Goal: Task Accomplishment & Management: Use online tool/utility

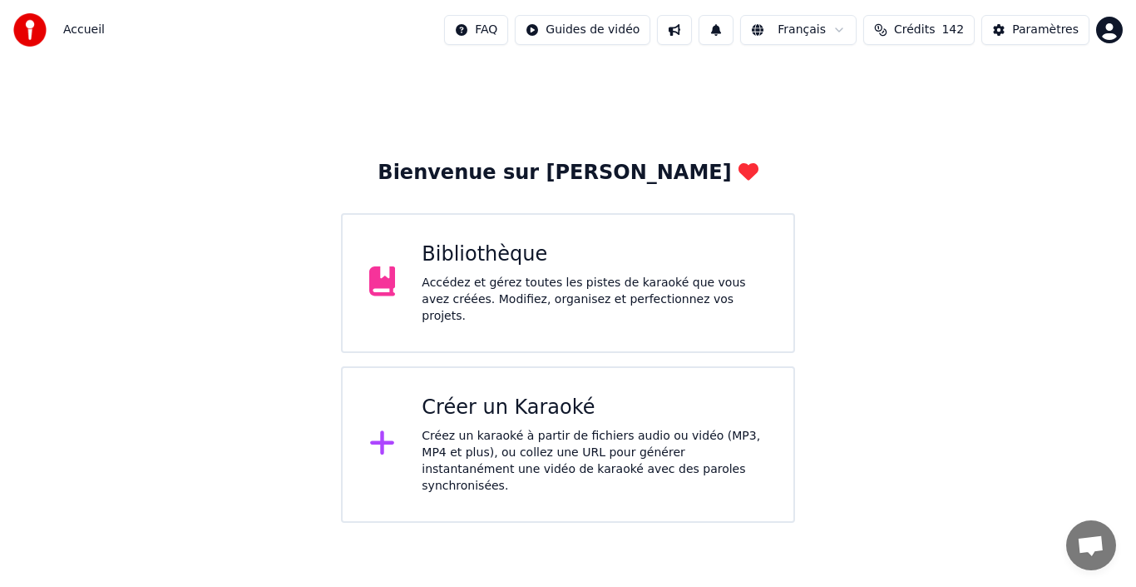
click at [475, 265] on div "Bibliothèque" at bounding box center [594, 254] width 345 height 27
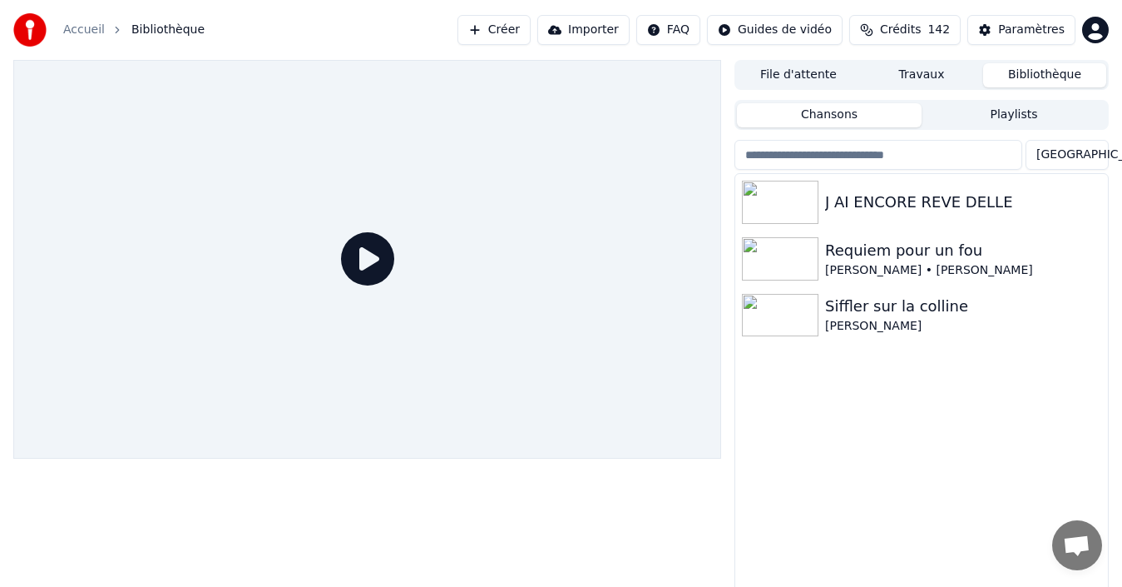
click at [527, 33] on button "Créer" at bounding box center [494, 30] width 73 height 30
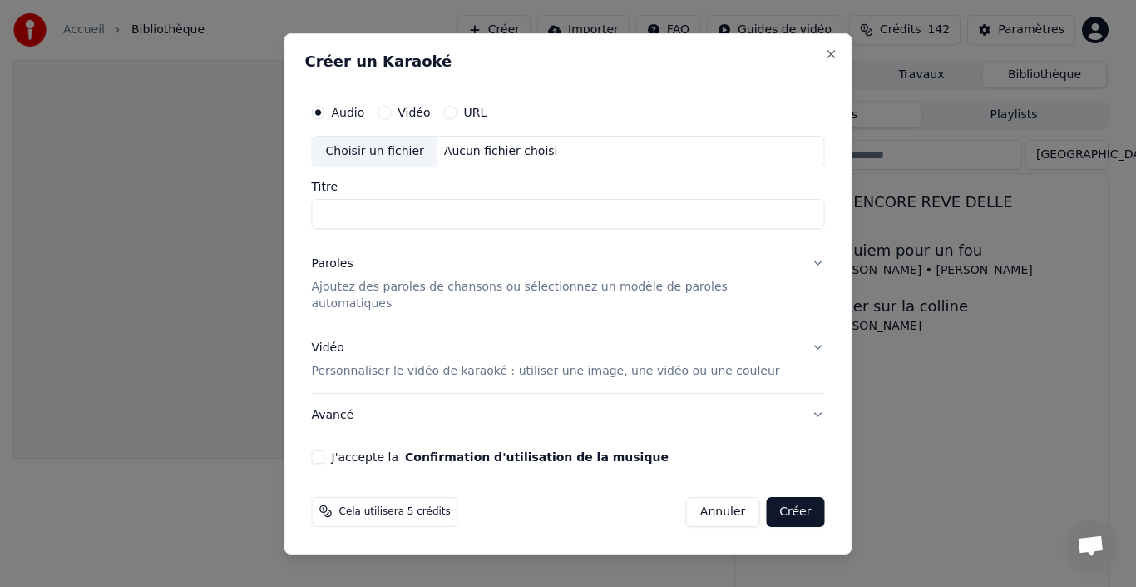
click at [409, 151] on div "Choisir un fichier" at bounding box center [375, 151] width 125 height 30
type input "**********"
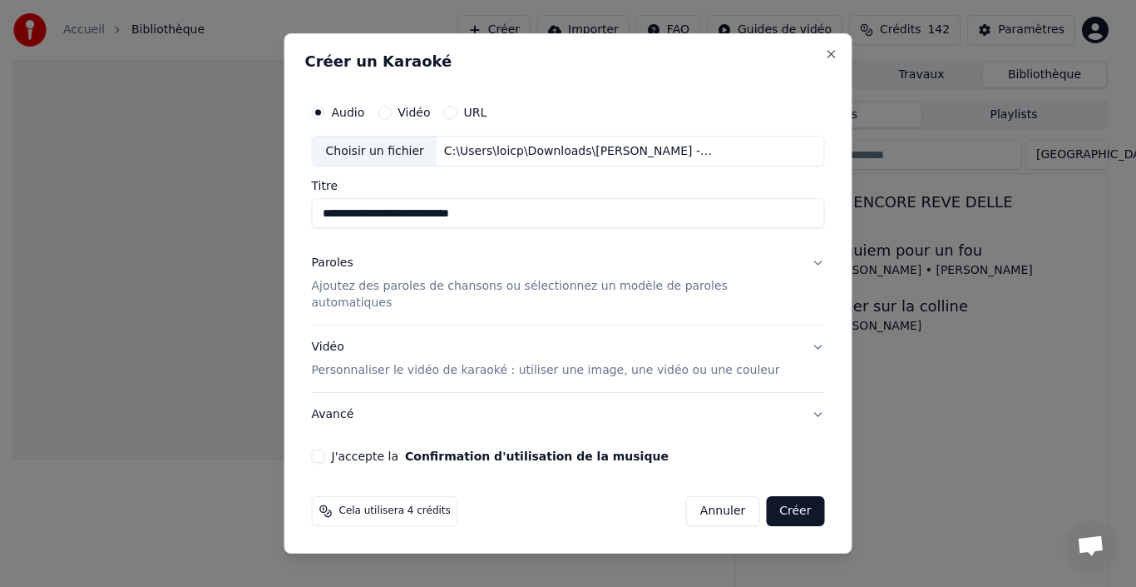
click at [518, 296] on p "Ajoutez des paroles de chansons ou sélectionnez un modèle de paroles automatiqu…" at bounding box center [555, 295] width 487 height 33
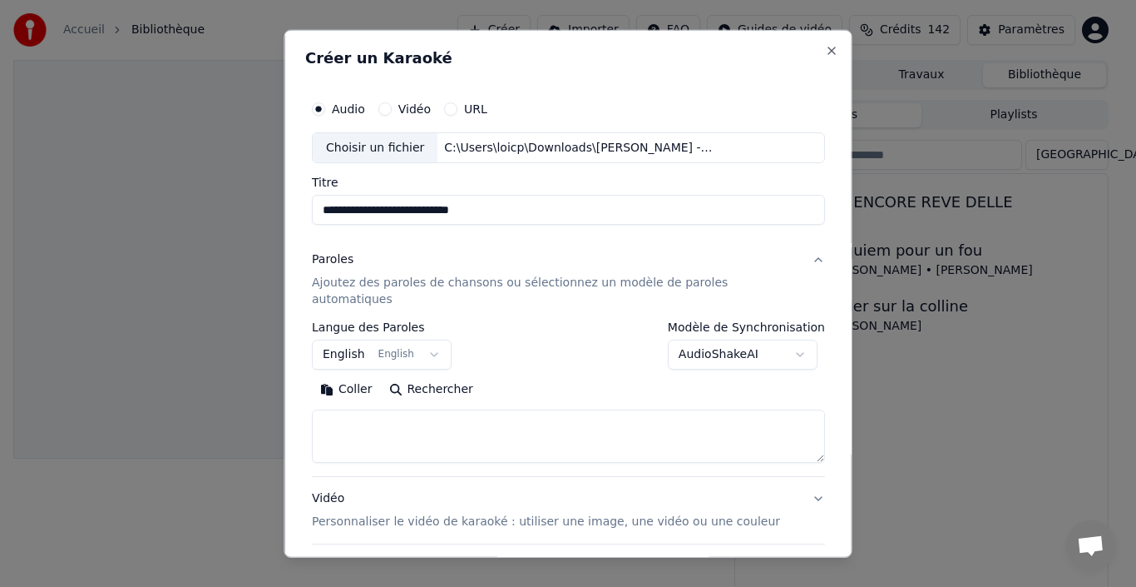
click at [518, 296] on button "Paroles Ajoutez des paroles de chansons ou sélectionnez un modèle de paroles au…" at bounding box center [568, 279] width 513 height 83
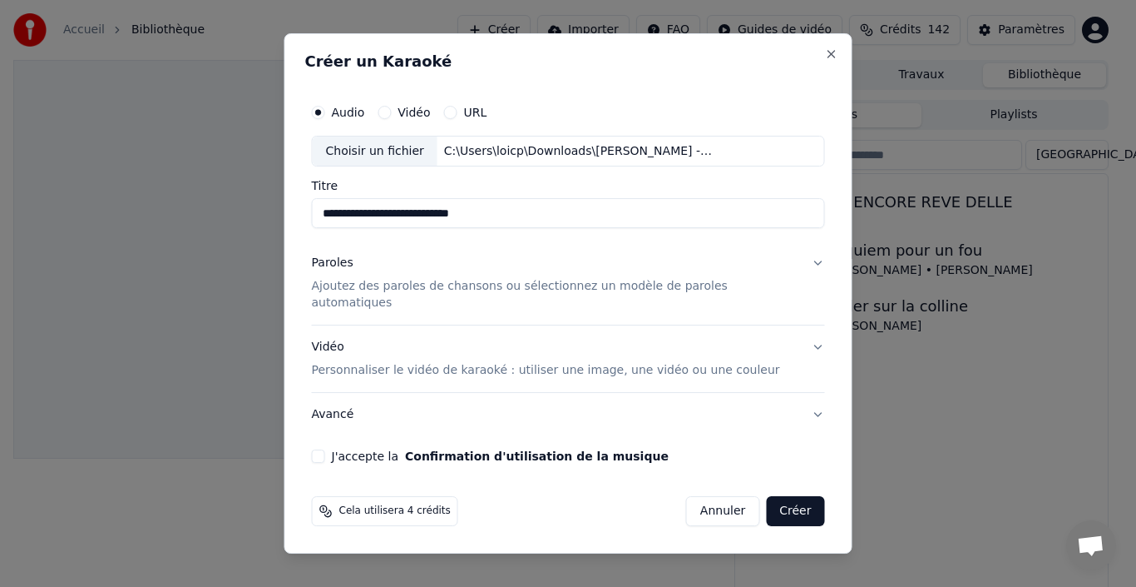
click at [325, 449] on button "J'accepte la Confirmation d'utilisation de la musique" at bounding box center [318, 455] width 13 height 13
click at [790, 504] on button "Créer" at bounding box center [795, 511] width 58 height 30
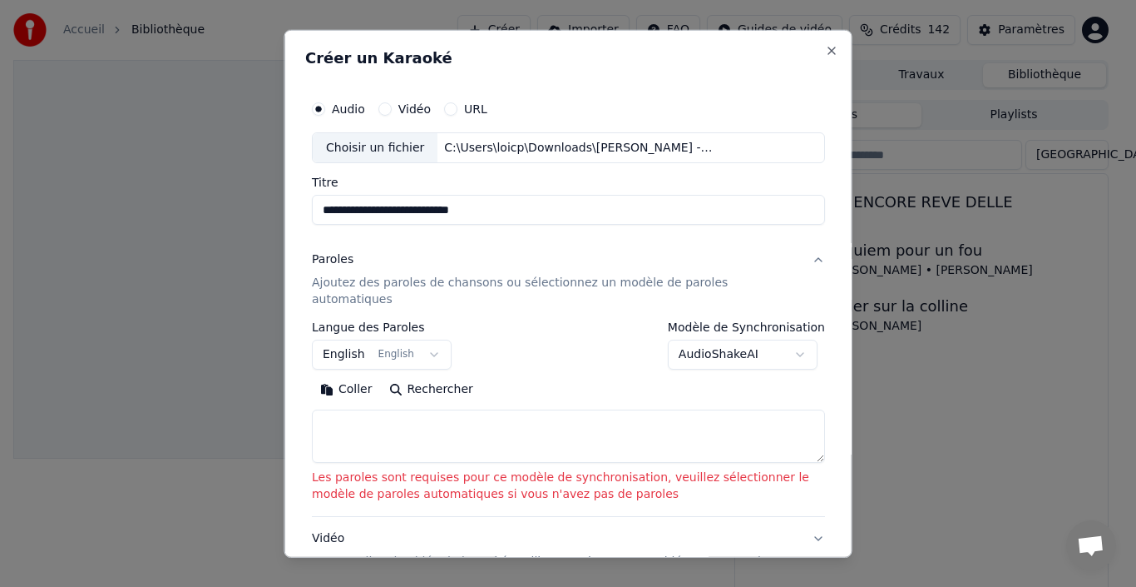
click at [342, 262] on div "Paroles" at bounding box center [333, 259] width 42 height 17
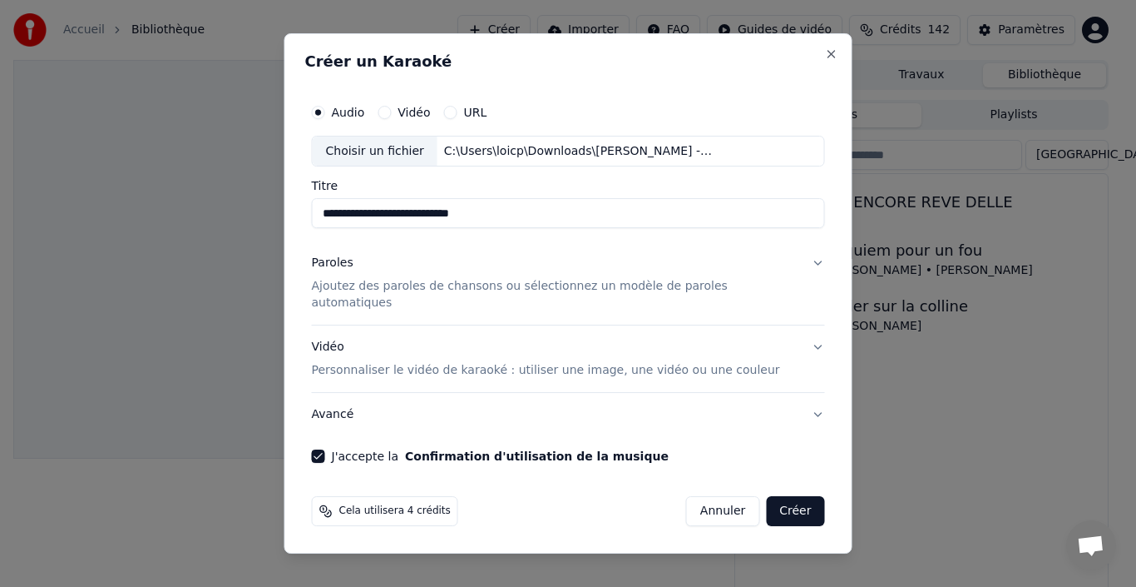
click at [364, 293] on p "Ajoutez des paroles de chansons ou sélectionnez un modèle de paroles automatiqu…" at bounding box center [555, 295] width 487 height 33
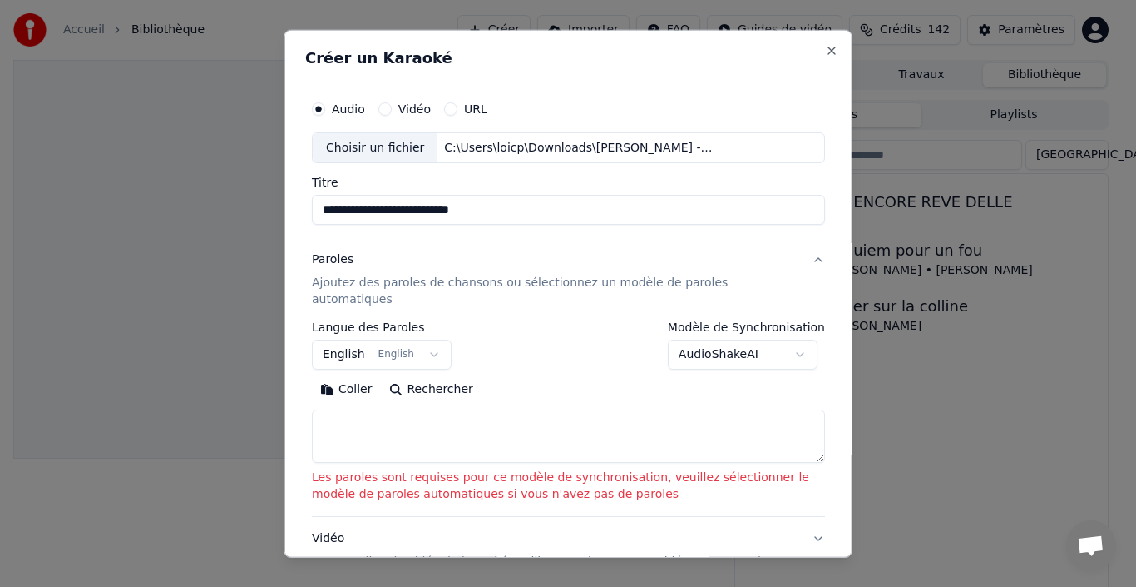
click at [428, 343] on button "English English" at bounding box center [382, 354] width 140 height 30
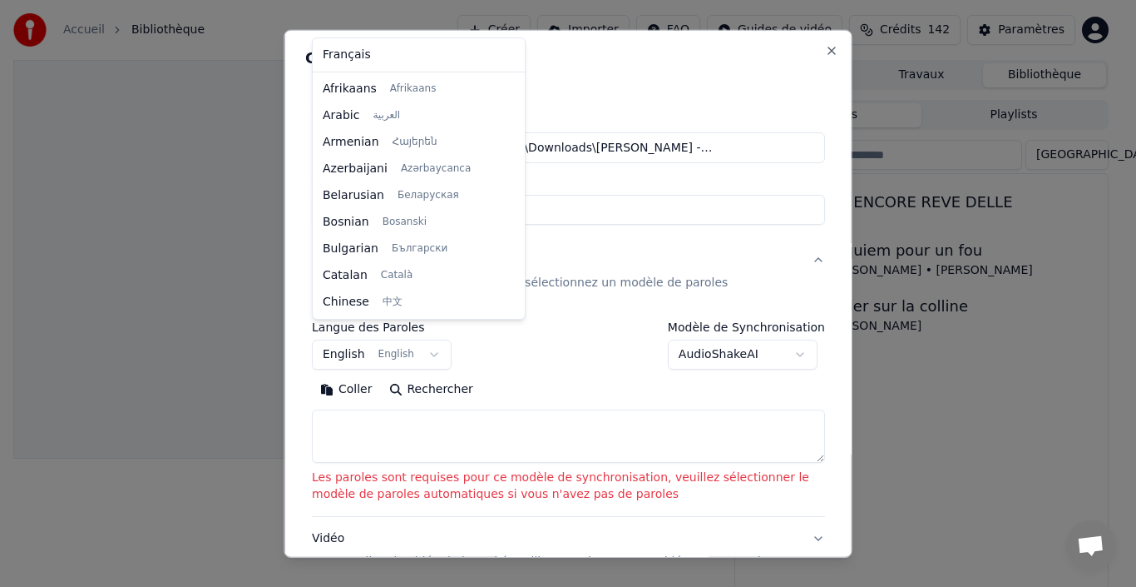
scroll to position [133, 0]
select select "**"
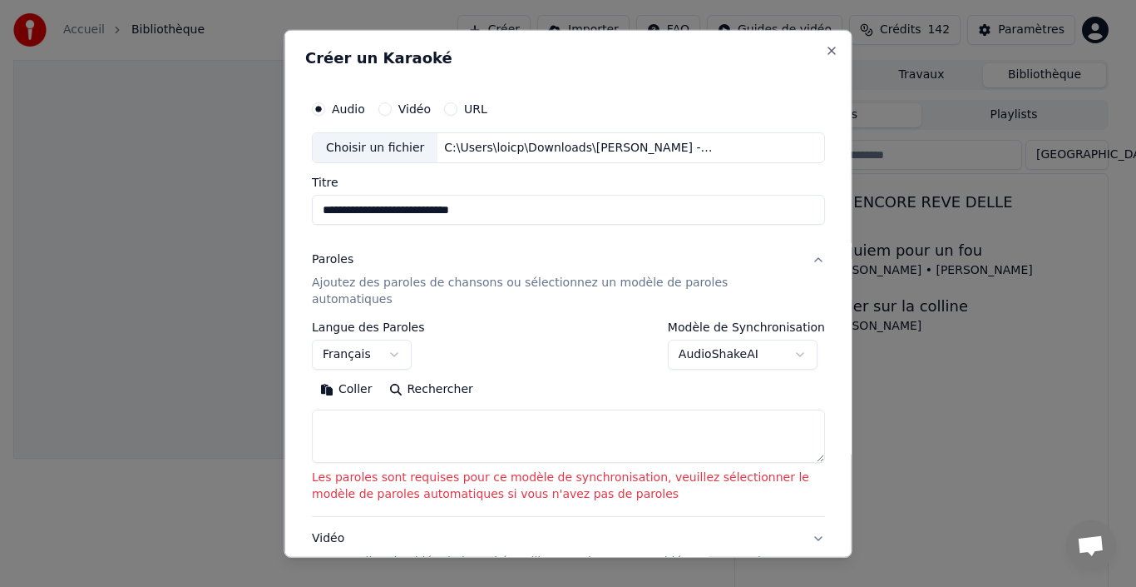
click at [368, 409] on textarea at bounding box center [568, 435] width 513 height 53
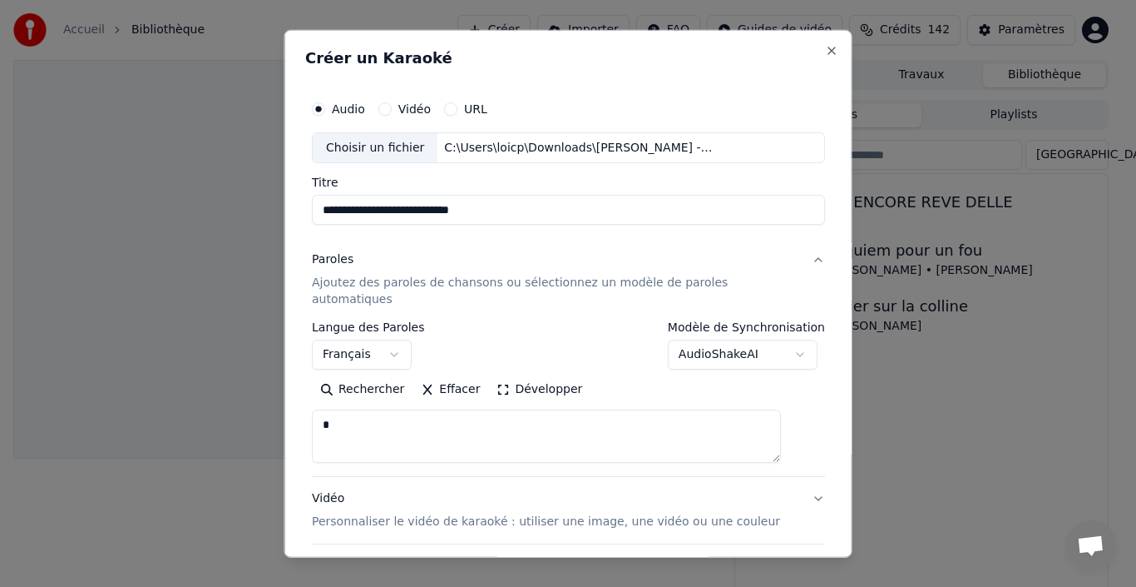
scroll to position [83, 0]
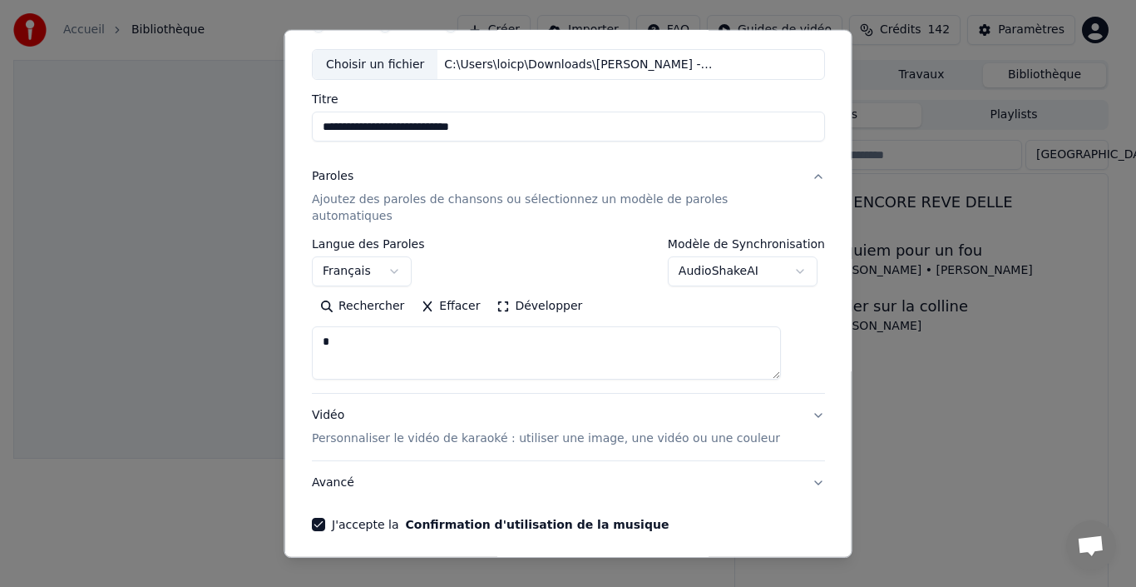
click at [766, 564] on button "Créer" at bounding box center [795, 579] width 58 height 30
select select "**"
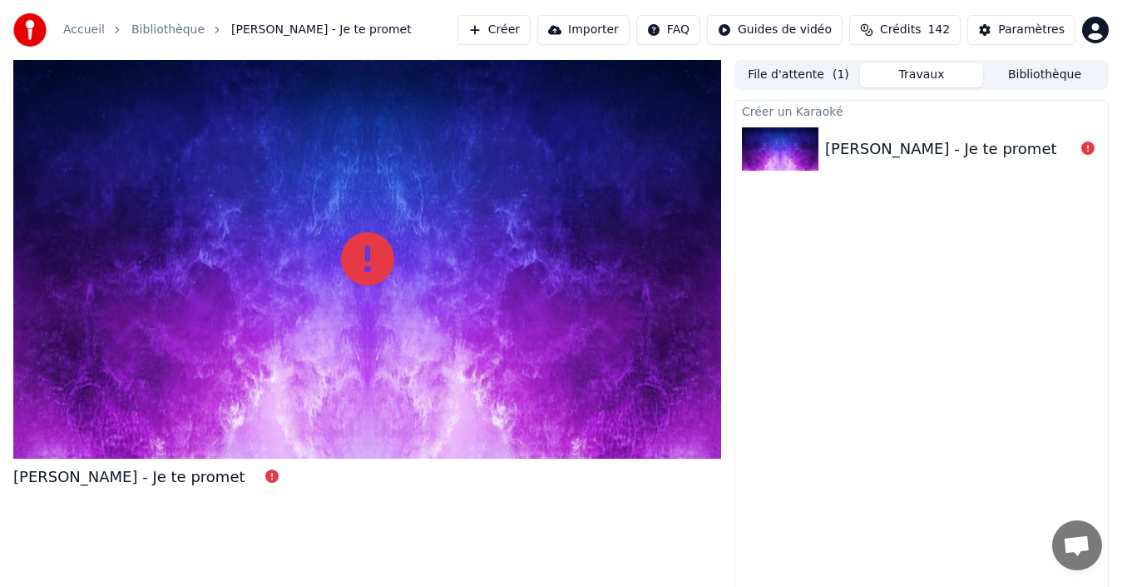
click at [970, 148] on div "[PERSON_NAME] - Je te promet" at bounding box center [941, 148] width 232 height 23
click at [863, 148] on div "[PERSON_NAME] - Je te promet" at bounding box center [941, 148] width 232 height 23
click at [785, 154] on img at bounding box center [780, 148] width 77 height 43
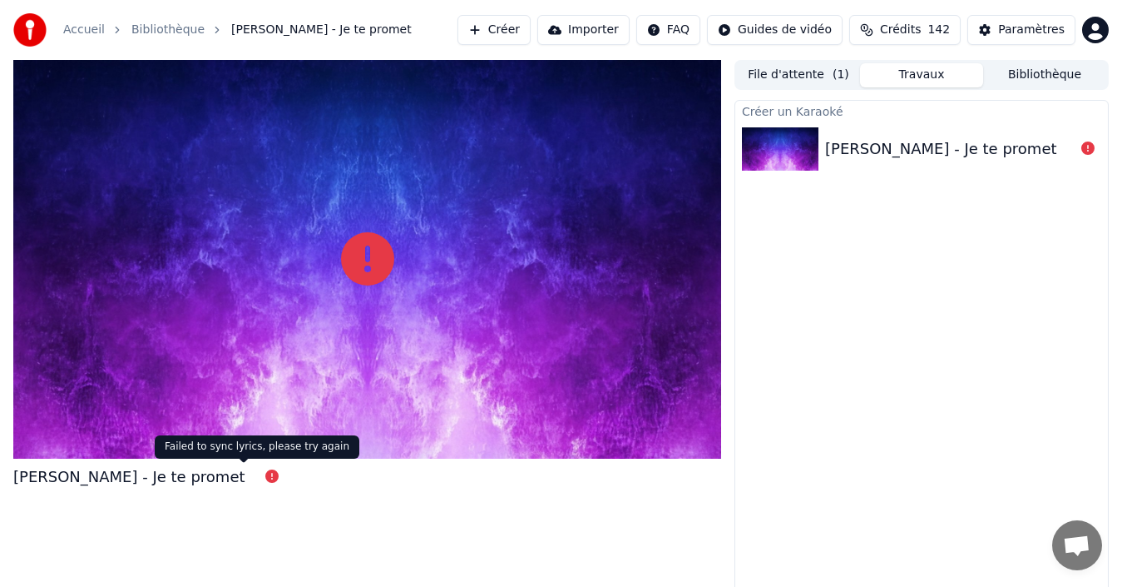
click at [265, 475] on icon at bounding box center [271, 475] width 13 height 13
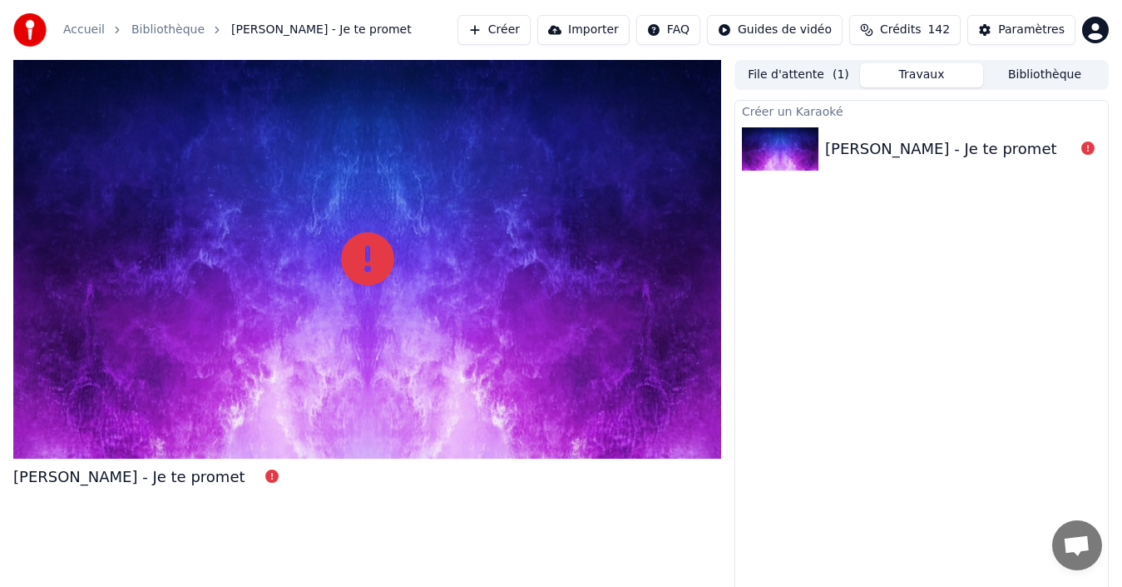
click at [952, 161] on div "[PERSON_NAME] - Je te promet" at bounding box center [921, 149] width 373 height 57
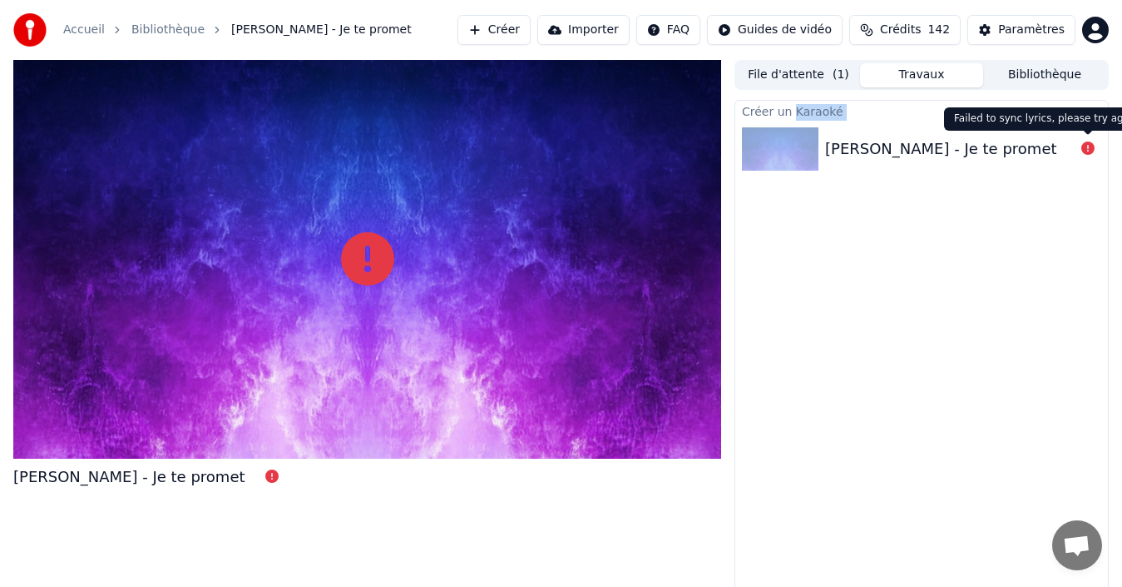
click at [1086, 146] on icon at bounding box center [1088, 147] width 13 height 13
click at [1087, 144] on icon at bounding box center [1088, 147] width 13 height 13
click at [521, 34] on button "Créer" at bounding box center [494, 30] width 73 height 30
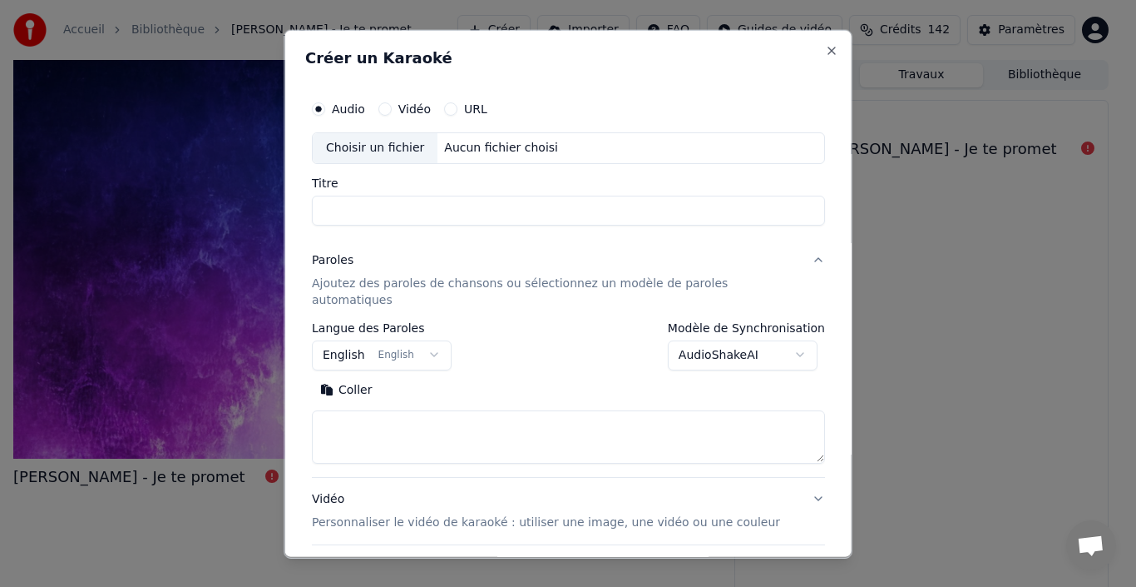
click at [383, 159] on div "Choisir un fichier" at bounding box center [375, 147] width 125 height 30
type input "**********"
click at [770, 333] on body "**********" at bounding box center [561, 293] width 1122 height 587
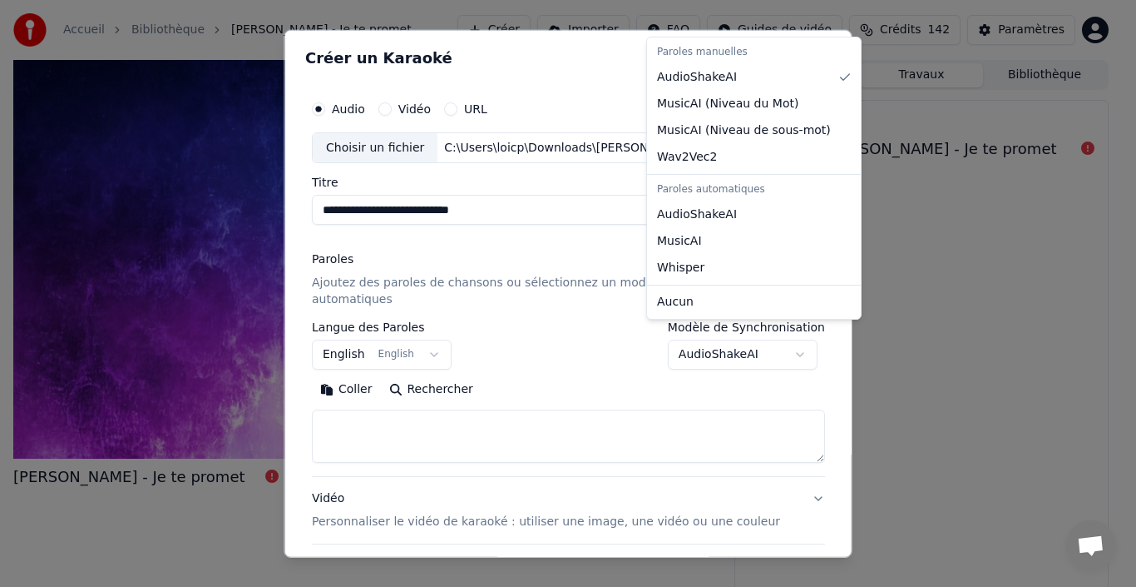
click at [770, 333] on body "**********" at bounding box center [561, 293] width 1122 height 587
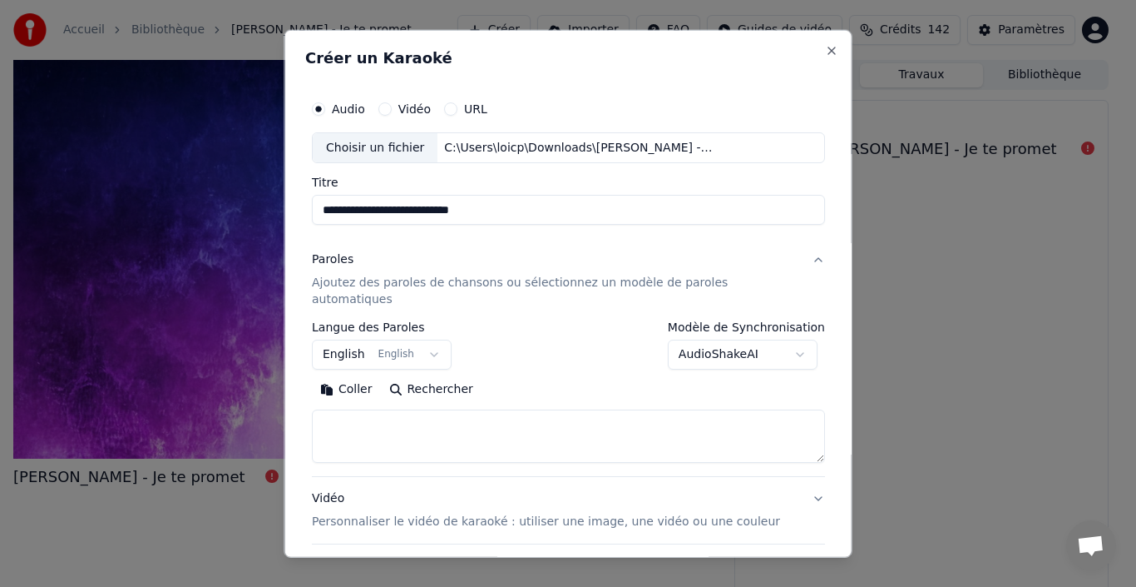
click at [353, 281] on p "Ajoutez des paroles de chansons ou sélectionnez un modèle de paroles automatiqu…" at bounding box center [555, 291] width 487 height 33
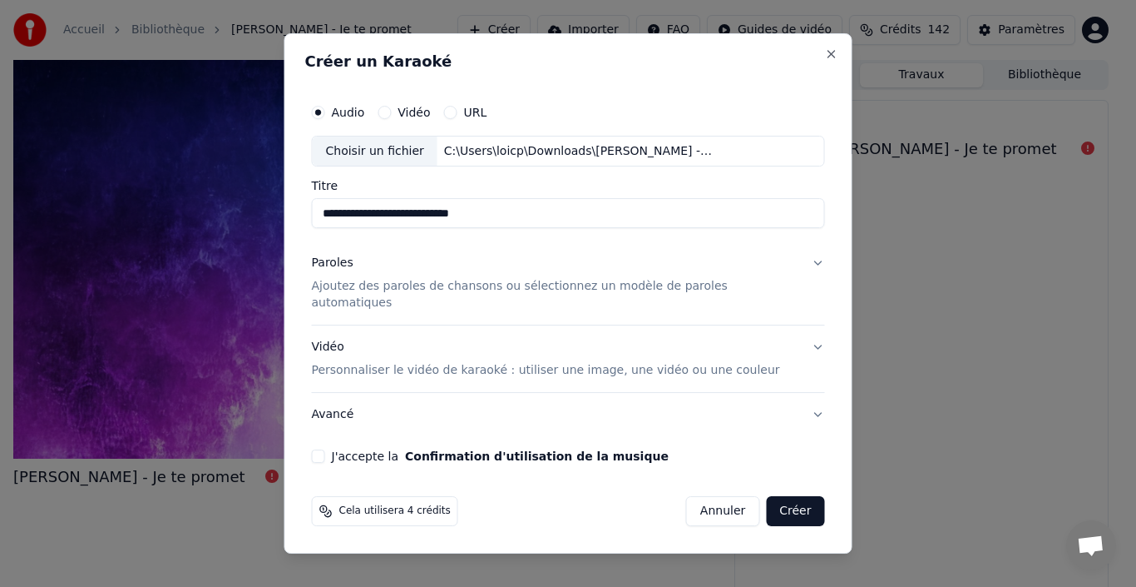
click at [618, 293] on p "Ajoutez des paroles de chansons ou sélectionnez un modèle de paroles automatiqu…" at bounding box center [555, 295] width 487 height 33
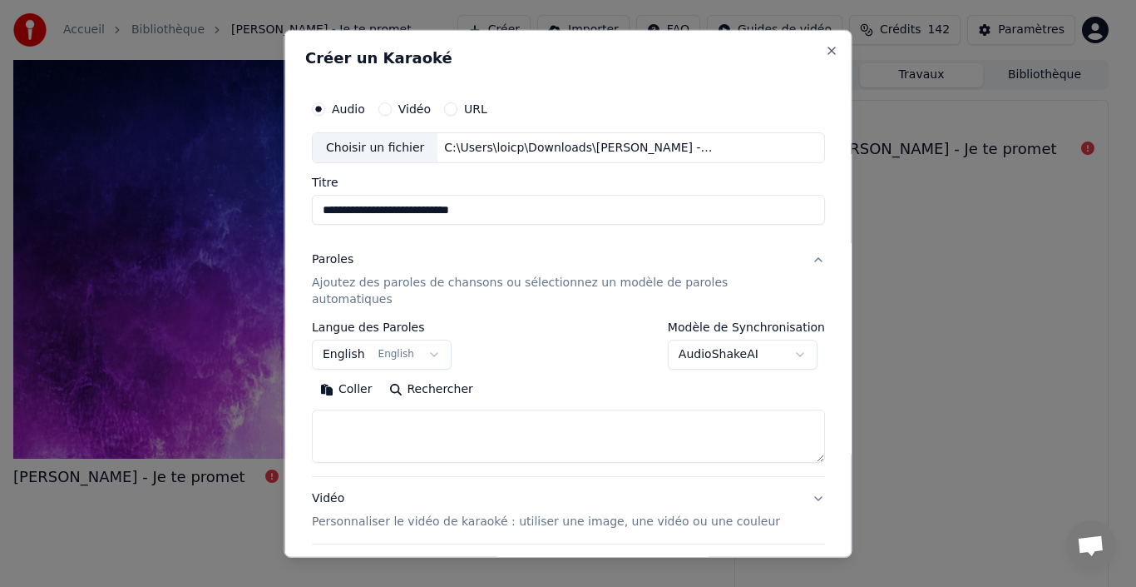
click at [399, 339] on button "English English" at bounding box center [382, 354] width 140 height 30
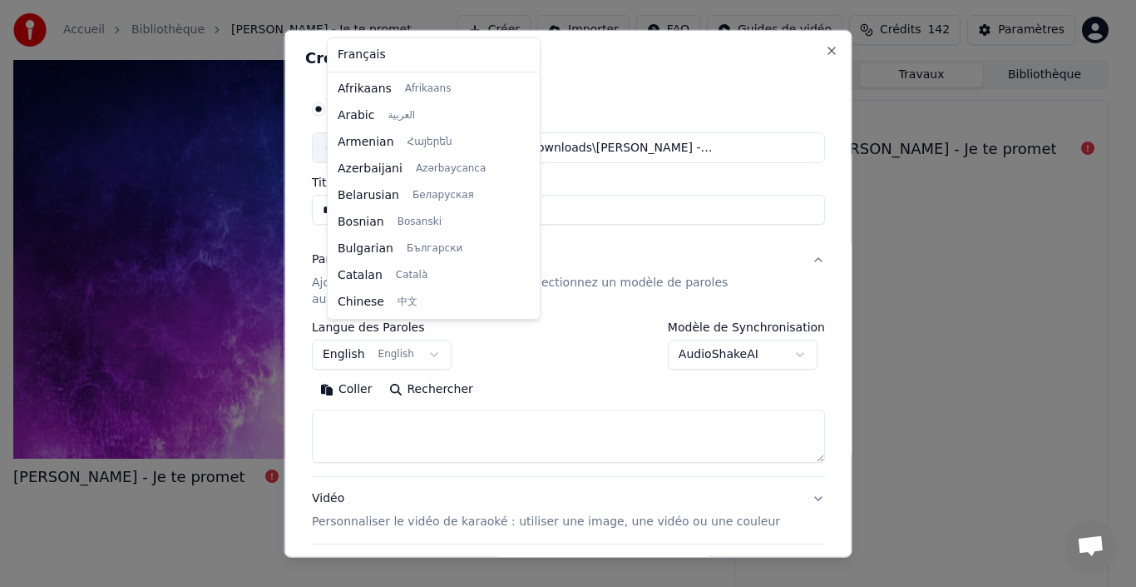
scroll to position [133, 0]
select select "**"
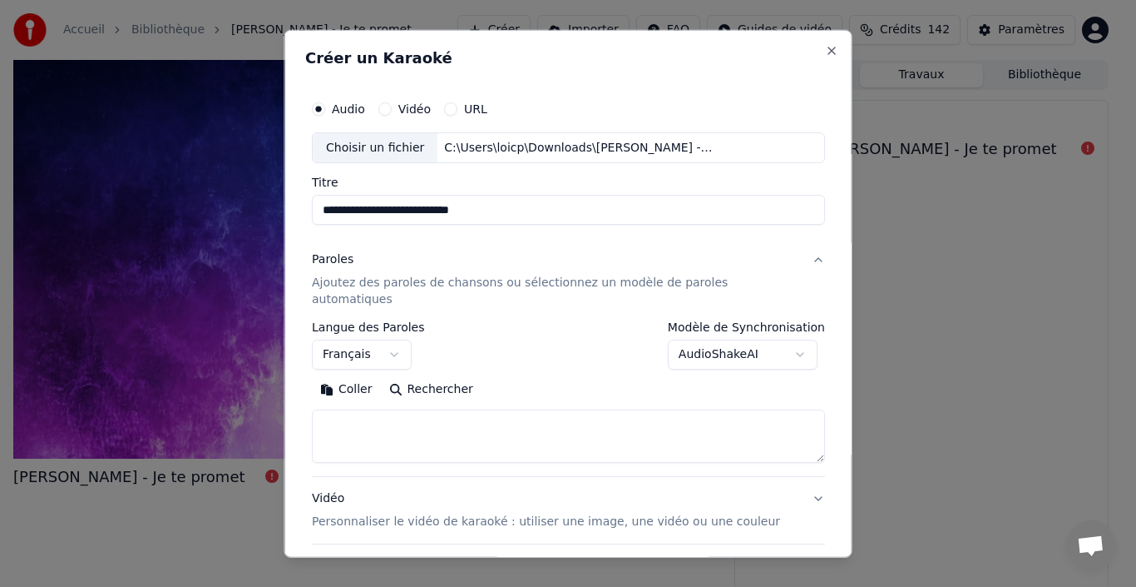
click at [423, 379] on button "Rechercher" at bounding box center [430, 389] width 101 height 27
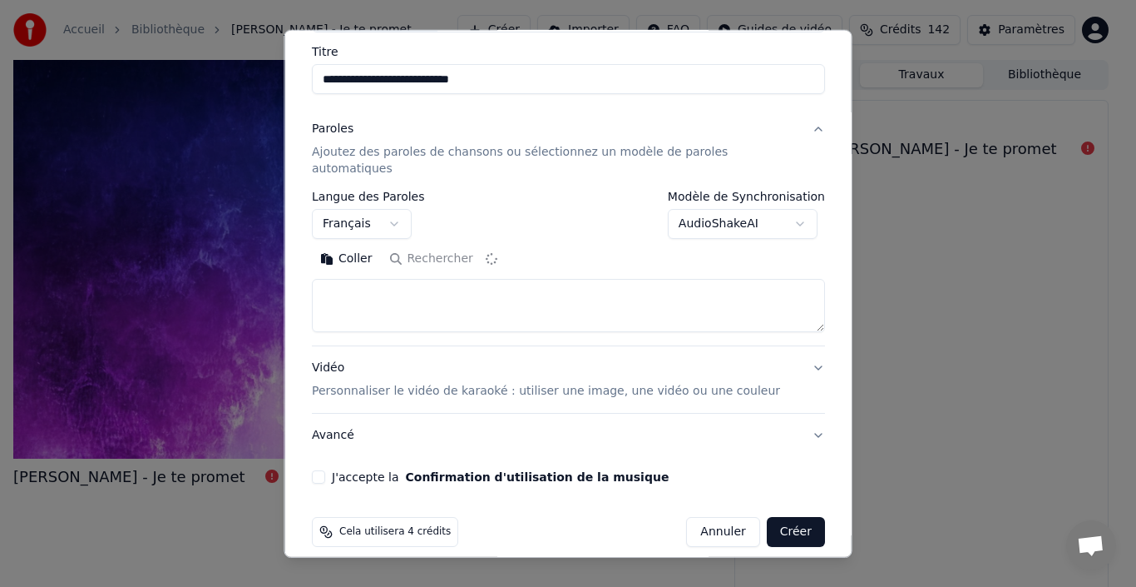
type textarea "**********"
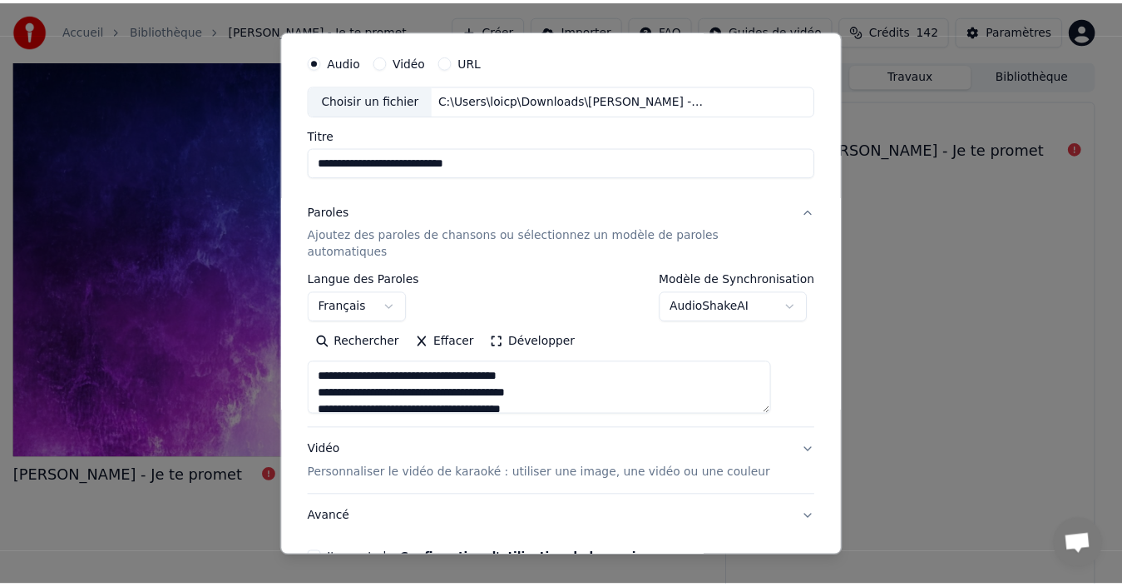
scroll to position [131, 0]
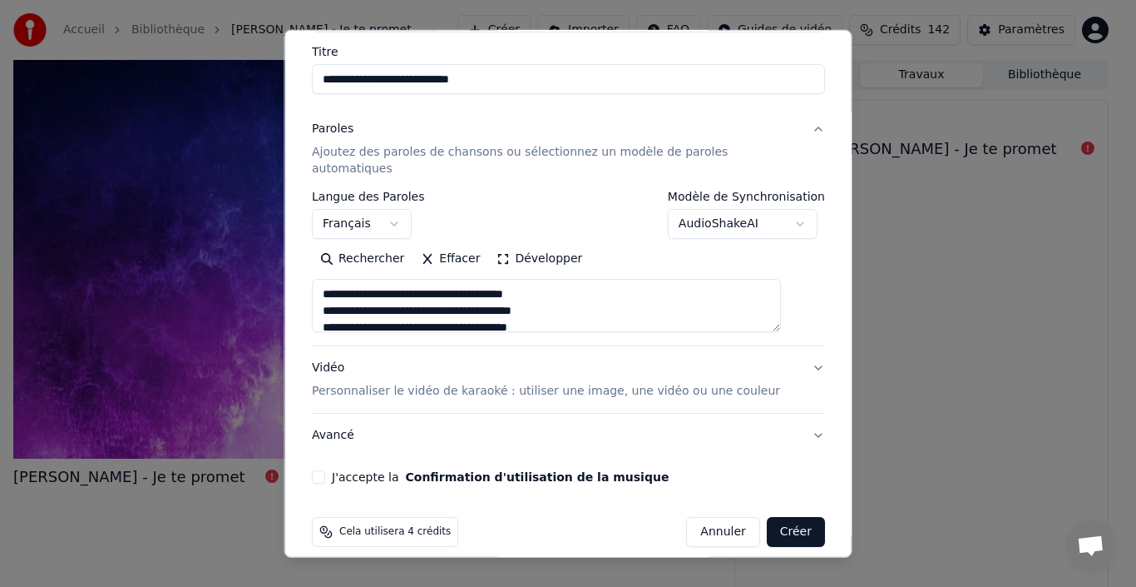
click at [325, 470] on button "J'accepte la Confirmation d'utilisation de la musique" at bounding box center [318, 476] width 13 height 13
click at [777, 520] on button "Créer" at bounding box center [795, 532] width 58 height 30
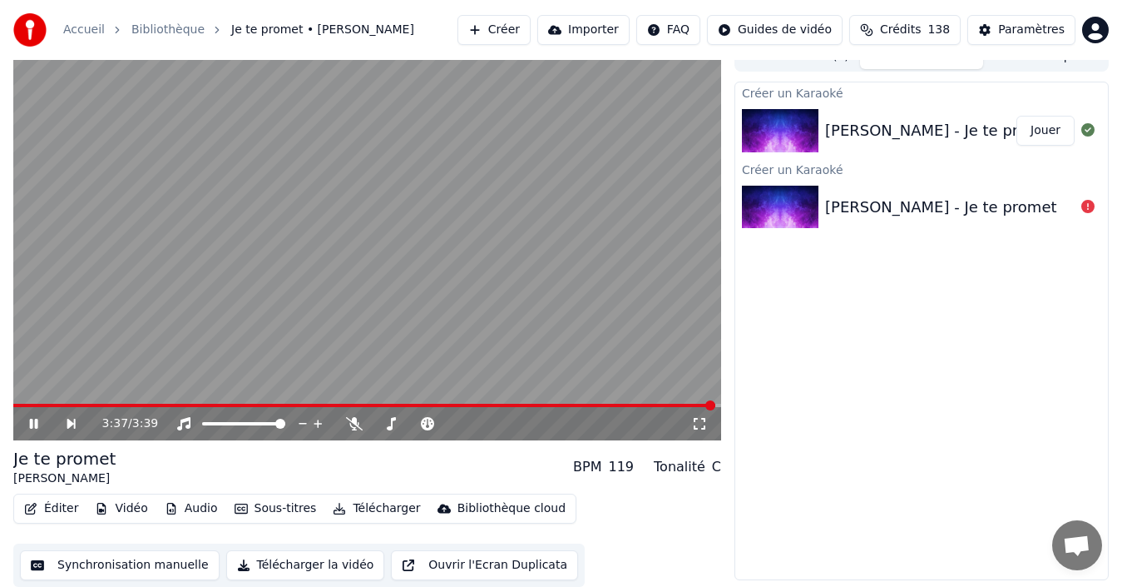
scroll to position [0, 0]
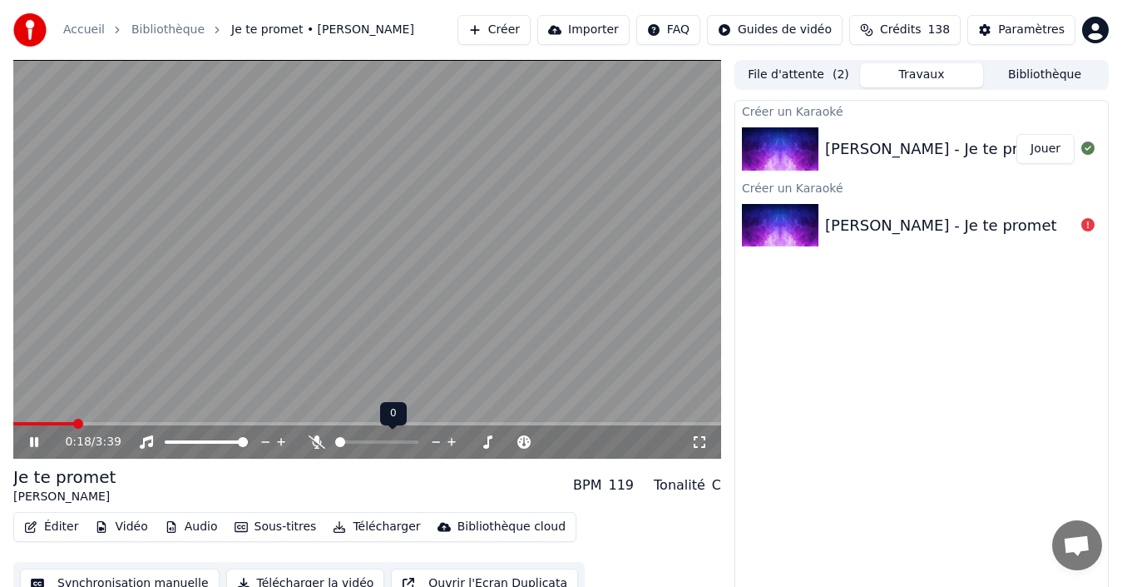
click at [351, 442] on span at bounding box center [376, 441] width 83 height 3
click at [335, 442] on span at bounding box center [335, 441] width 0 height 3
click at [191, 425] on div "0:29 / 3:39" at bounding box center [367, 259] width 708 height 399
click at [194, 426] on div "0:29 / 3:39" at bounding box center [367, 441] width 708 height 33
click at [195, 425] on div "0:29 / 3:39" at bounding box center [367, 441] width 708 height 33
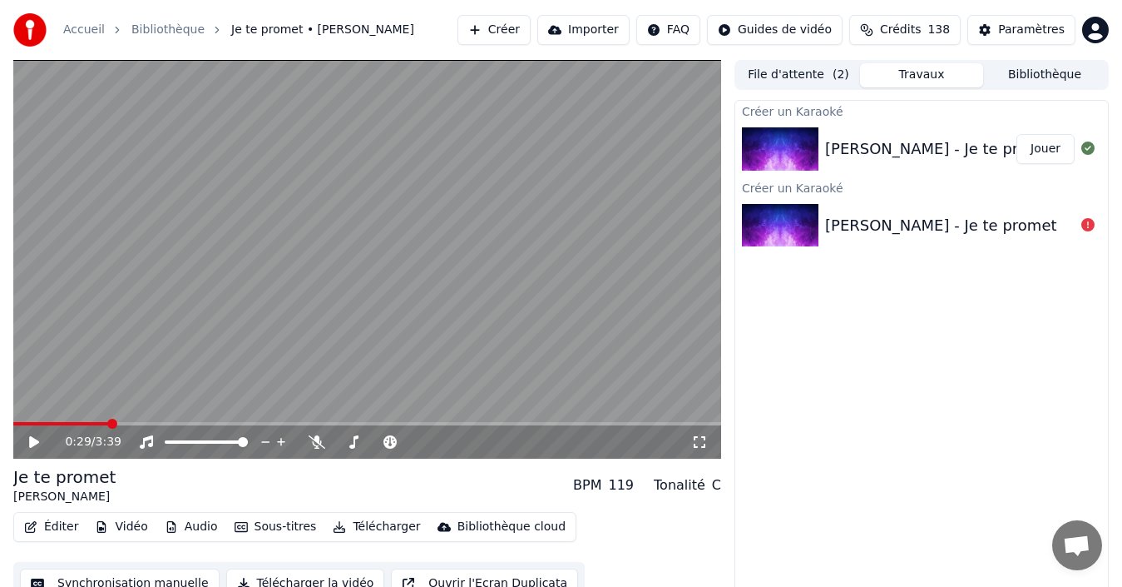
click at [33, 440] on icon at bounding box center [34, 442] width 10 height 12
click at [121, 425] on span at bounding box center [367, 423] width 708 height 3
click at [98, 423] on span at bounding box center [62, 423] width 99 height 3
click at [13, 483] on div "0:27 / 3:39 Je te promet [PERSON_NAME] BPM 119 Tonalité C Éditer Vidéo Audio So…" at bounding box center [367, 332] width 708 height 545
click at [196, 423] on span at bounding box center [367, 423] width 708 height 3
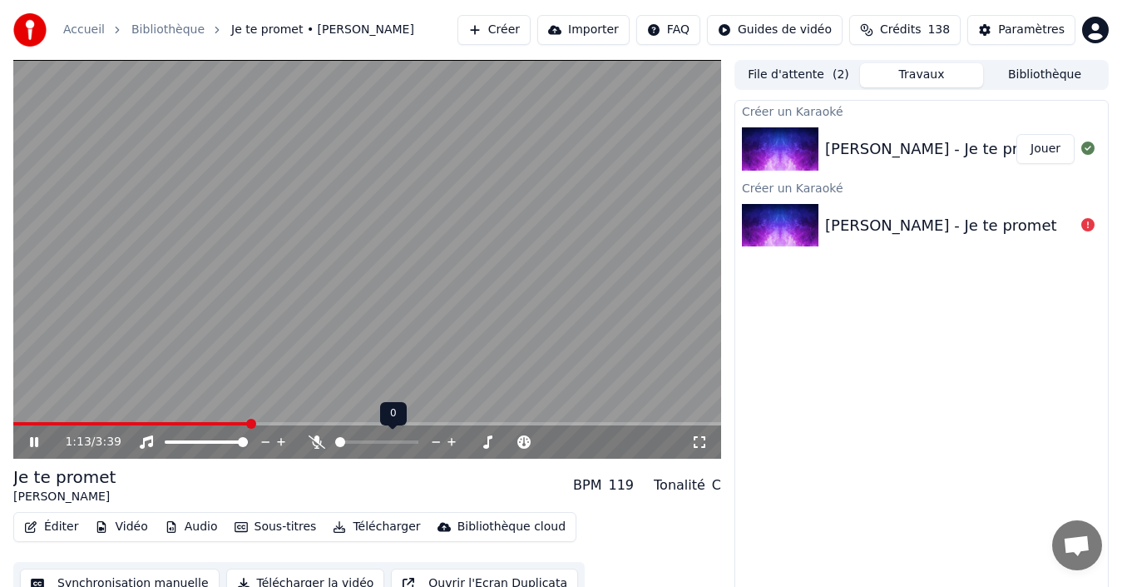
click at [354, 442] on span at bounding box center [376, 441] width 83 height 3
click at [369, 442] on span at bounding box center [376, 441] width 83 height 3
click at [416, 440] on span at bounding box center [376, 441] width 83 height 3
click at [324, 441] on icon at bounding box center [317, 441] width 17 height 13
click at [318, 441] on icon at bounding box center [317, 441] width 17 height 13
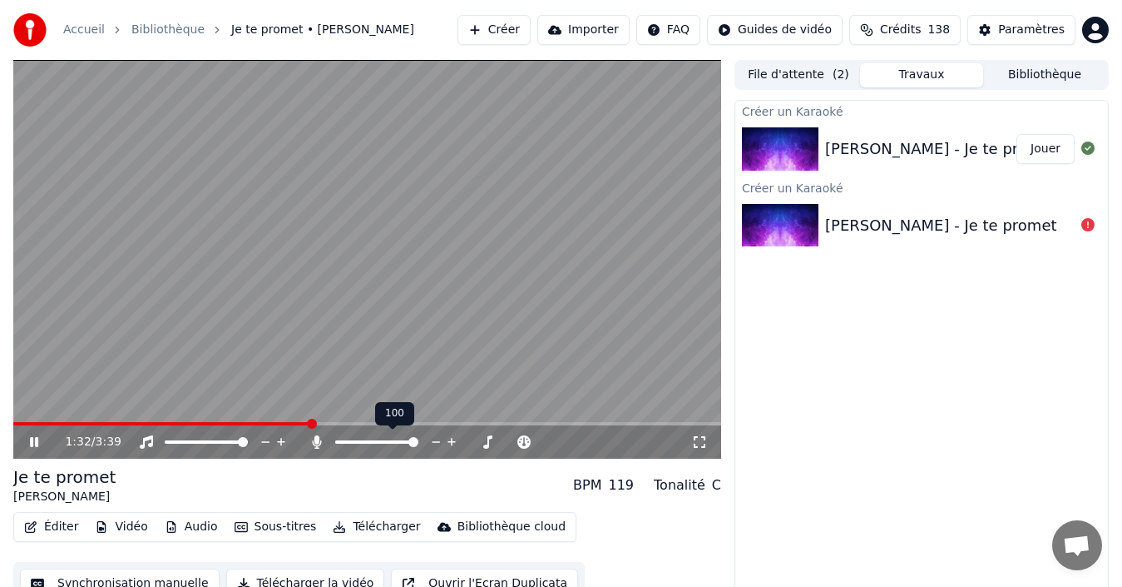
click at [318, 441] on icon at bounding box center [317, 441] width 9 height 13
click at [318, 441] on icon at bounding box center [317, 441] width 17 height 13
click at [318, 441] on icon at bounding box center [317, 441] width 9 height 13
click at [318, 441] on icon at bounding box center [317, 441] width 17 height 13
click at [318, 441] on icon at bounding box center [317, 441] width 9 height 13
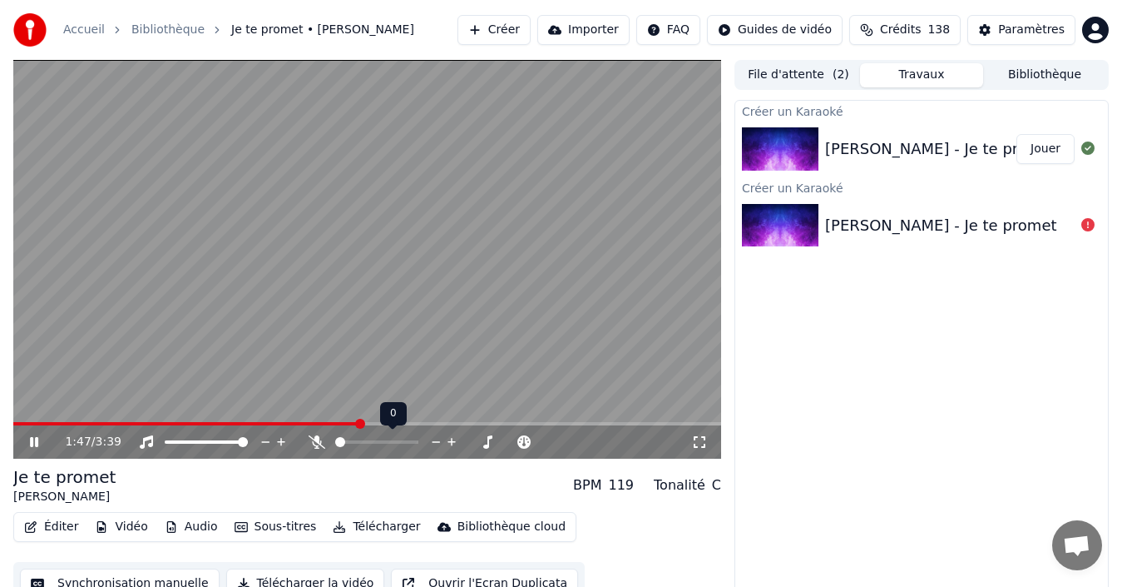
click at [318, 441] on icon at bounding box center [317, 441] width 17 height 13
click at [35, 438] on icon at bounding box center [46, 441] width 38 height 13
drag, startPoint x: 1036, startPoint y: 77, endPoint x: 1041, endPoint y: 67, distance: 10.4
click at [1034, 76] on body "Accueil Bibliothèque Je te promet • [PERSON_NAME] Créer Importer FAQ Guides de …" at bounding box center [561, 293] width 1122 height 587
